Goal: Find specific page/section: Find specific page/section

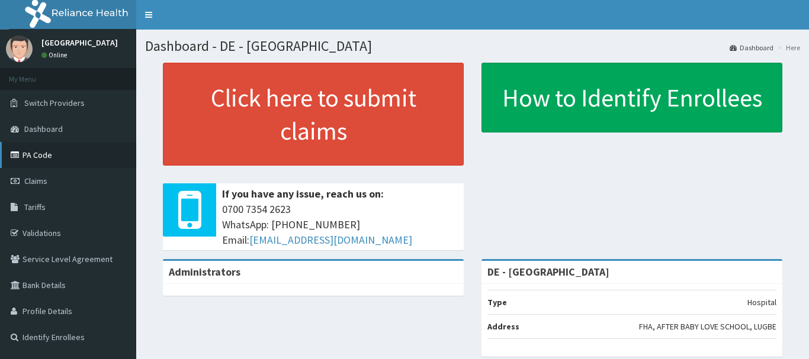
click at [23, 149] on link "PA Code" at bounding box center [68, 155] width 136 height 26
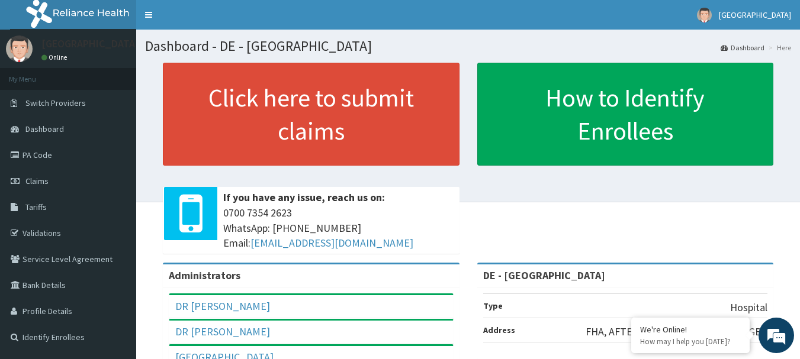
drag, startPoint x: 42, startPoint y: 127, endPoint x: 486, endPoint y: 3, distance: 461.1
click at [512, 44] on h1 "Dashboard - DE - [GEOGRAPHIC_DATA]" at bounding box center [468, 45] width 646 height 15
click at [34, 156] on link "PA Code" at bounding box center [68, 155] width 136 height 26
